Goal: Find specific page/section: Find specific page/section

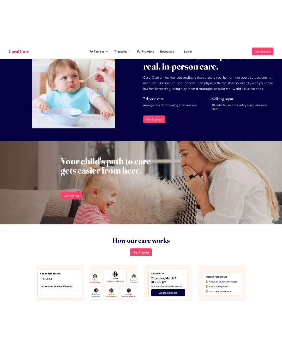
scroll to position [498, 0]
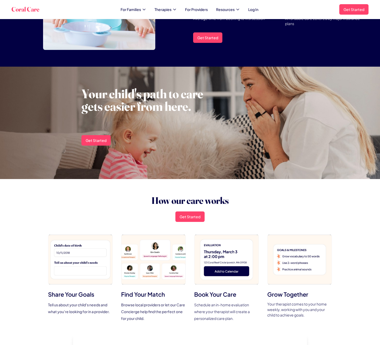
click at [341, 226] on section "How our care works Get Started Share Your Goals Tell us about your child's need…" at bounding box center [190, 330] width 380 height 303
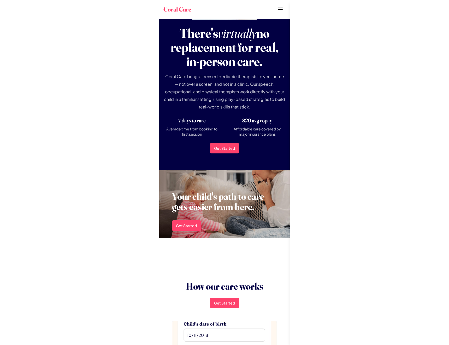
scroll to position [0, 0]
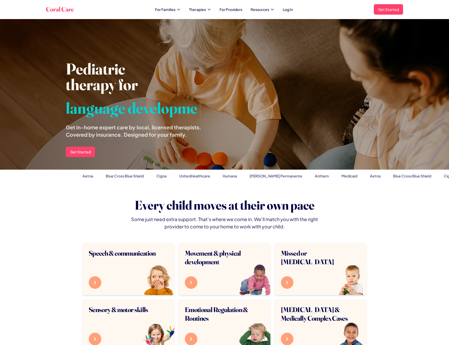
click at [79, 13] on div "Coral Care For Families Therapies For Providers Resources Log In Get Started Op…" at bounding box center [224, 9] width 357 height 10
click at [74, 11] on h1 "Coral Care" at bounding box center [60, 9] width 28 height 8
click at [74, 10] on h1 "Coral Care" at bounding box center [60, 9] width 28 height 8
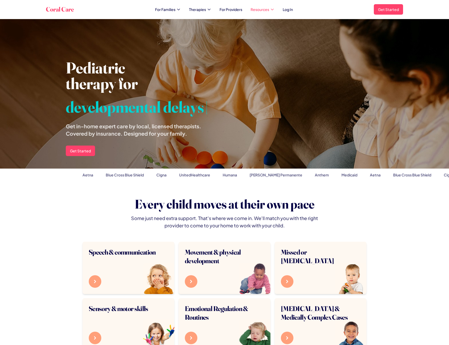
click at [273, 10] on icon at bounding box center [272, 9] width 4 height 4
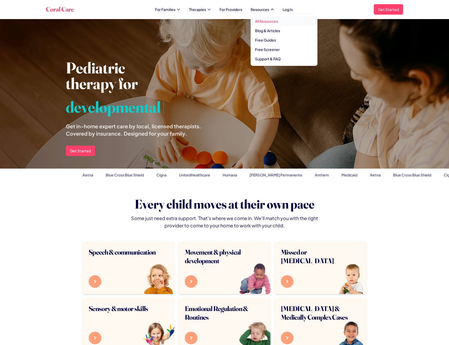
click at [273, 19] on link "All Resources" at bounding box center [284, 20] width 66 height 9
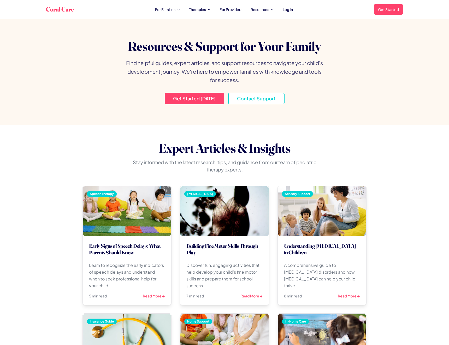
click at [215, 8] on nav "For Families Therapies For Providers Resources Log In" at bounding box center [224, 9] width 138 height 5
click at [210, 9] on icon at bounding box center [209, 9] width 2 height 1
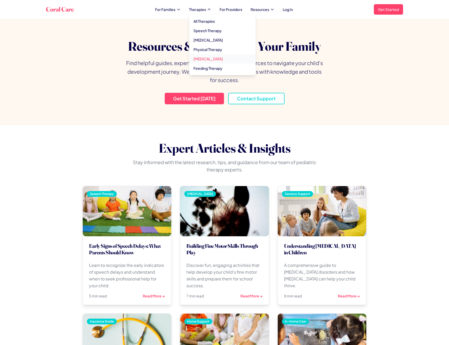
click at [212, 61] on link "[MEDICAL_DATA]" at bounding box center [222, 58] width 66 height 9
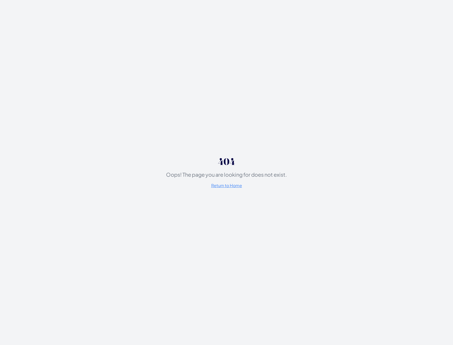
click at [133, 98] on div "404 Oops! The page you are looking for does not exist. Return to Home" at bounding box center [226, 172] width 453 height 345
